Goal: Information Seeking & Learning: Learn about a topic

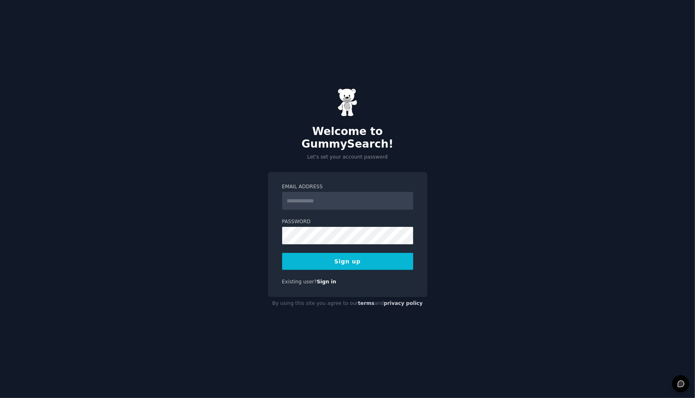
click at [352, 205] on form "Email Address Password Sign up" at bounding box center [347, 227] width 131 height 87
click at [348, 197] on input "Email Address" at bounding box center [347, 201] width 131 height 18
type input "**********"
click at [359, 253] on button "Sign up" at bounding box center [347, 261] width 131 height 17
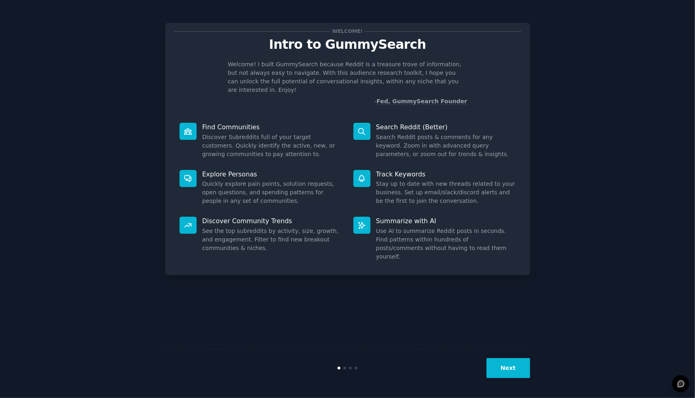
click at [498, 370] on button "Next" at bounding box center [508, 369] width 44 height 20
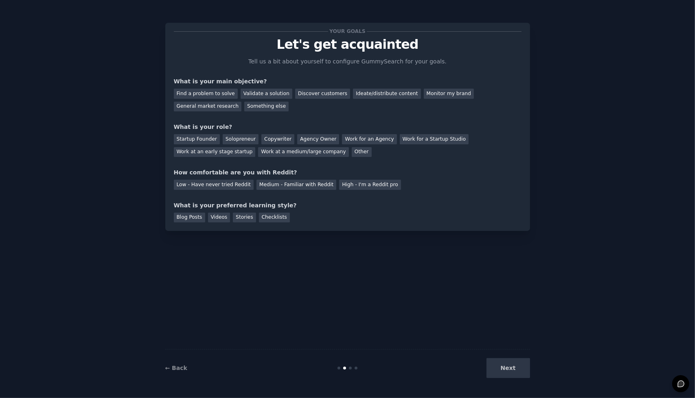
click at [516, 370] on div "Next" at bounding box center [469, 369] width 122 height 20
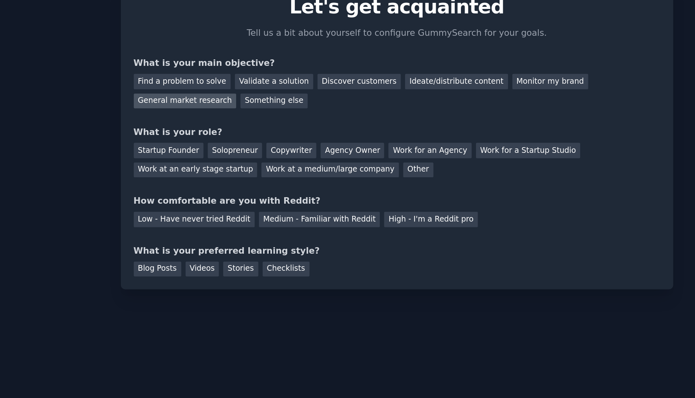
click at [242, 102] on div "General market research" at bounding box center [208, 107] width 68 height 10
click at [199, 140] on div "Startup Founder" at bounding box center [197, 139] width 46 height 10
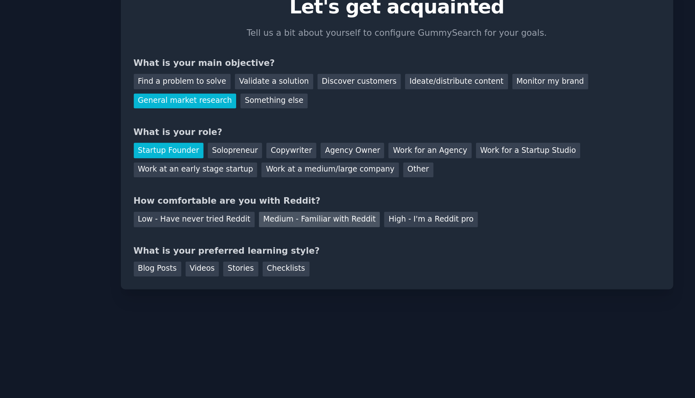
click at [304, 182] on div "Medium - Familiar with Reddit" at bounding box center [296, 185] width 80 height 10
click at [177, 218] on div "Blog Posts" at bounding box center [189, 218] width 31 height 10
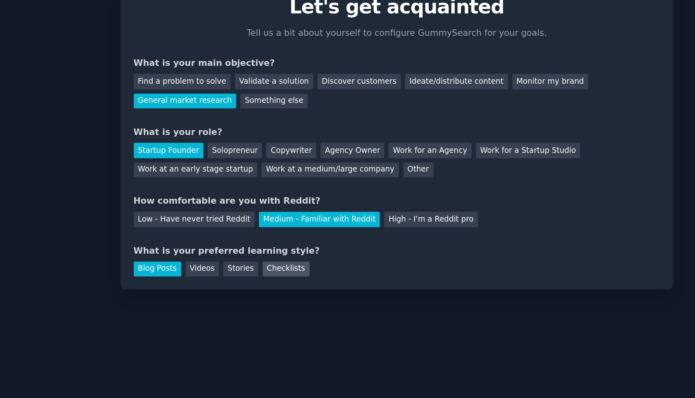
click at [261, 218] on div "Checklists" at bounding box center [274, 218] width 31 height 10
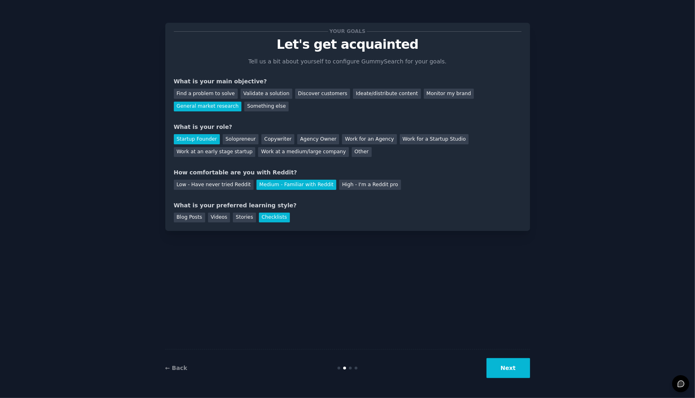
click at [498, 367] on button "Next" at bounding box center [508, 369] width 44 height 20
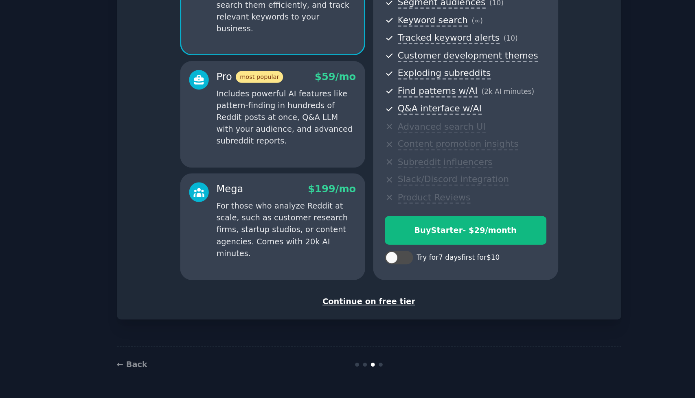
click at [343, 328] on div "Continue on free tier" at bounding box center [348, 328] width 348 height 9
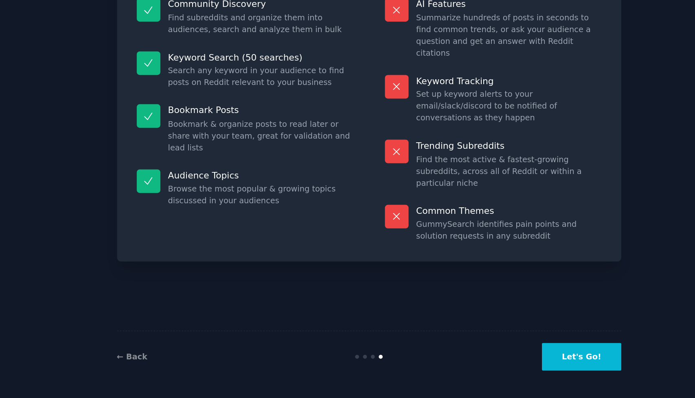
click at [495, 367] on button "Let's Go!" at bounding box center [500, 369] width 57 height 20
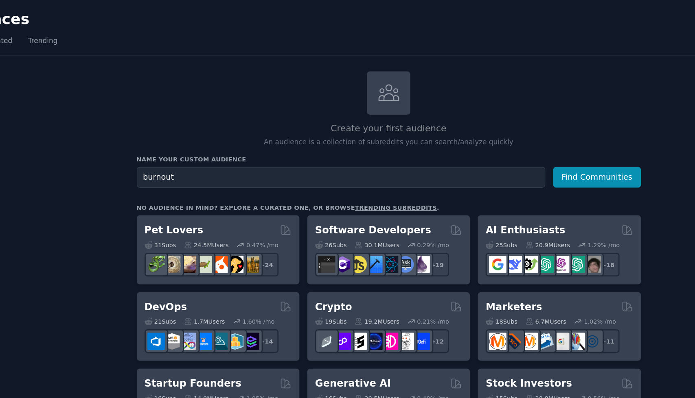
type input "burnout"
click at [481, 121] on button "Find Communities" at bounding box center [512, 128] width 63 height 15
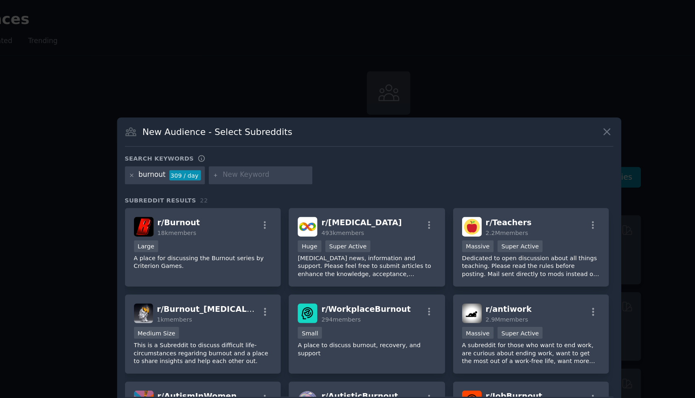
click at [517, 97] on icon at bounding box center [519, 95] width 9 height 9
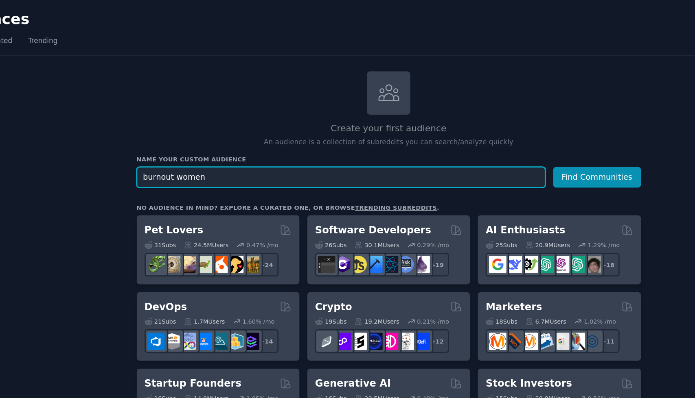
type input "burnout women"
click at [481, 121] on button "Find Communities" at bounding box center [512, 128] width 63 height 15
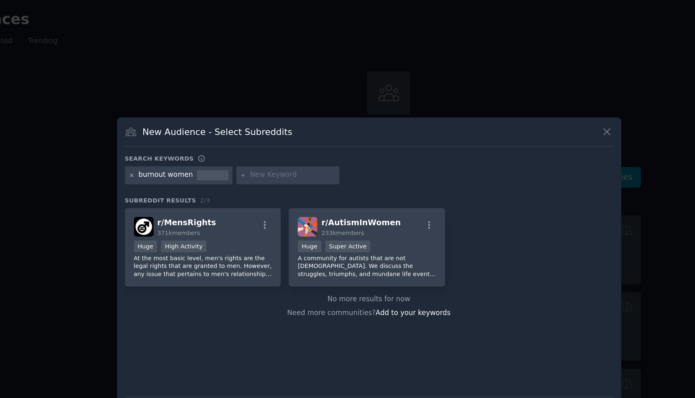
click at [177, 128] on icon at bounding box center [176, 127] width 4 height 4
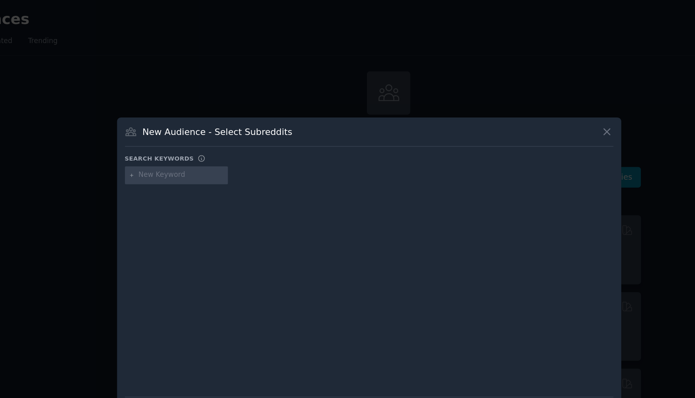
click at [203, 127] on input "text" at bounding box center [212, 126] width 62 height 7
type input "burnout"
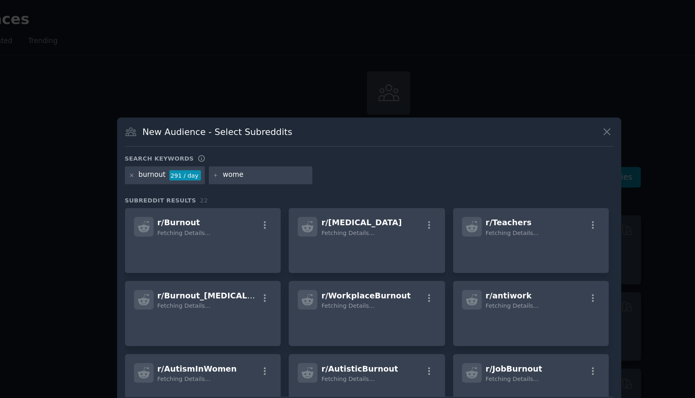
type input "women"
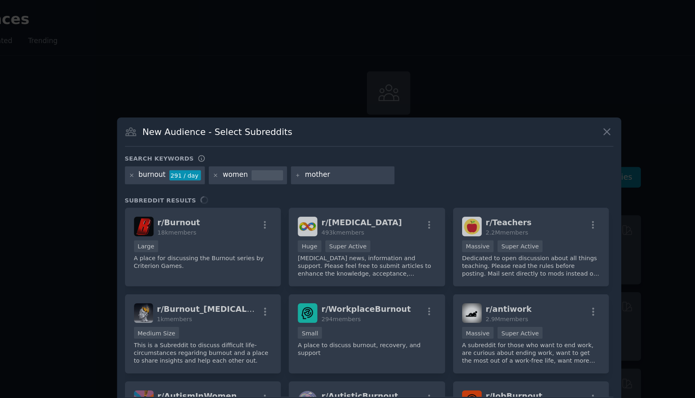
type input "mothers"
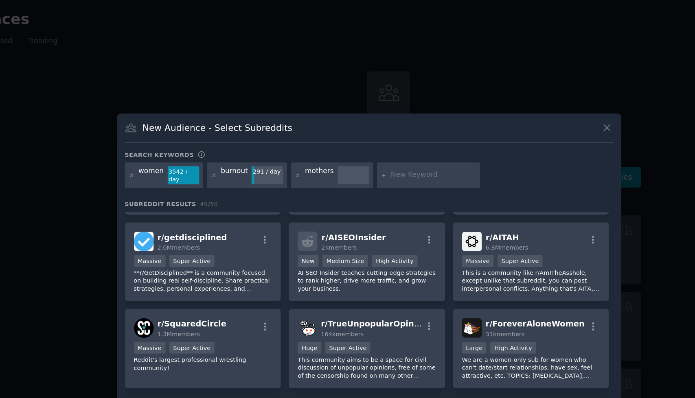
scroll to position [883, 0]
